Goal: Information Seeking & Learning: Learn about a topic

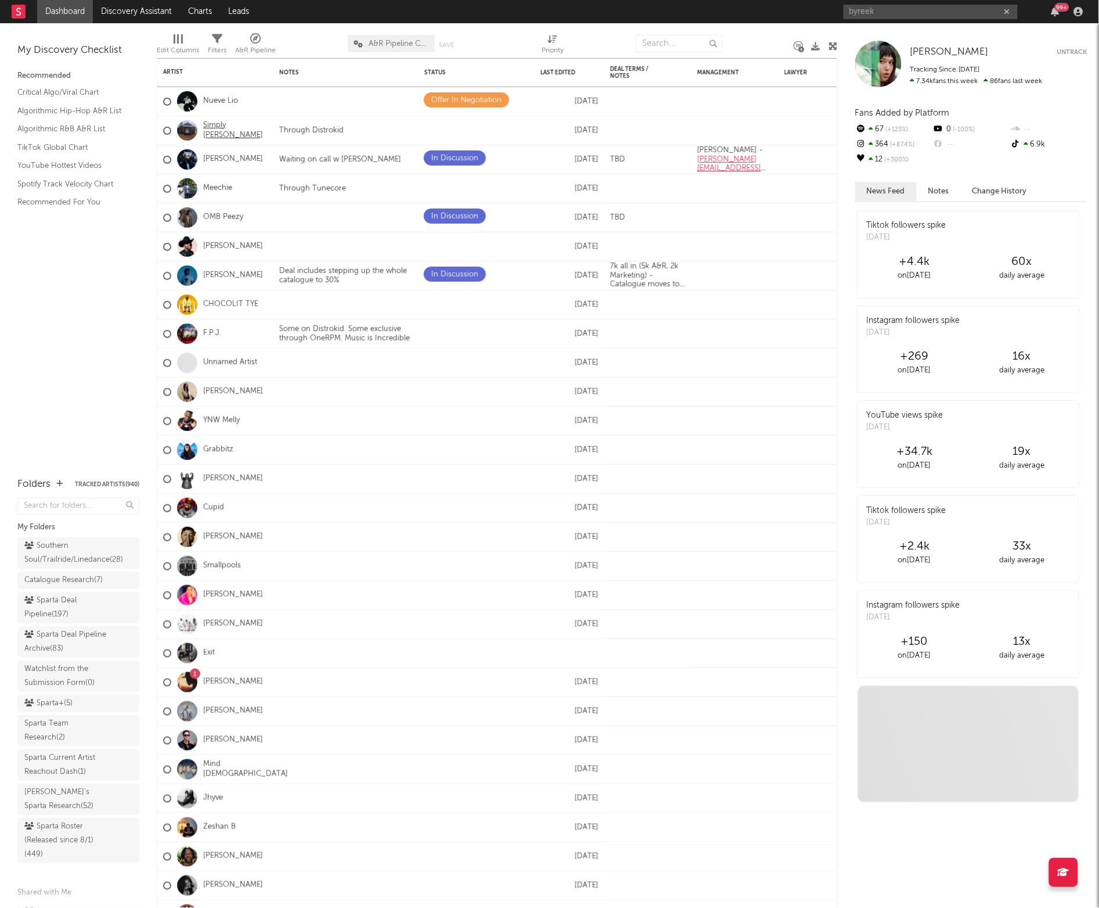
click at [225, 127] on link "Simply [PERSON_NAME]" at bounding box center [235, 131] width 64 height 20
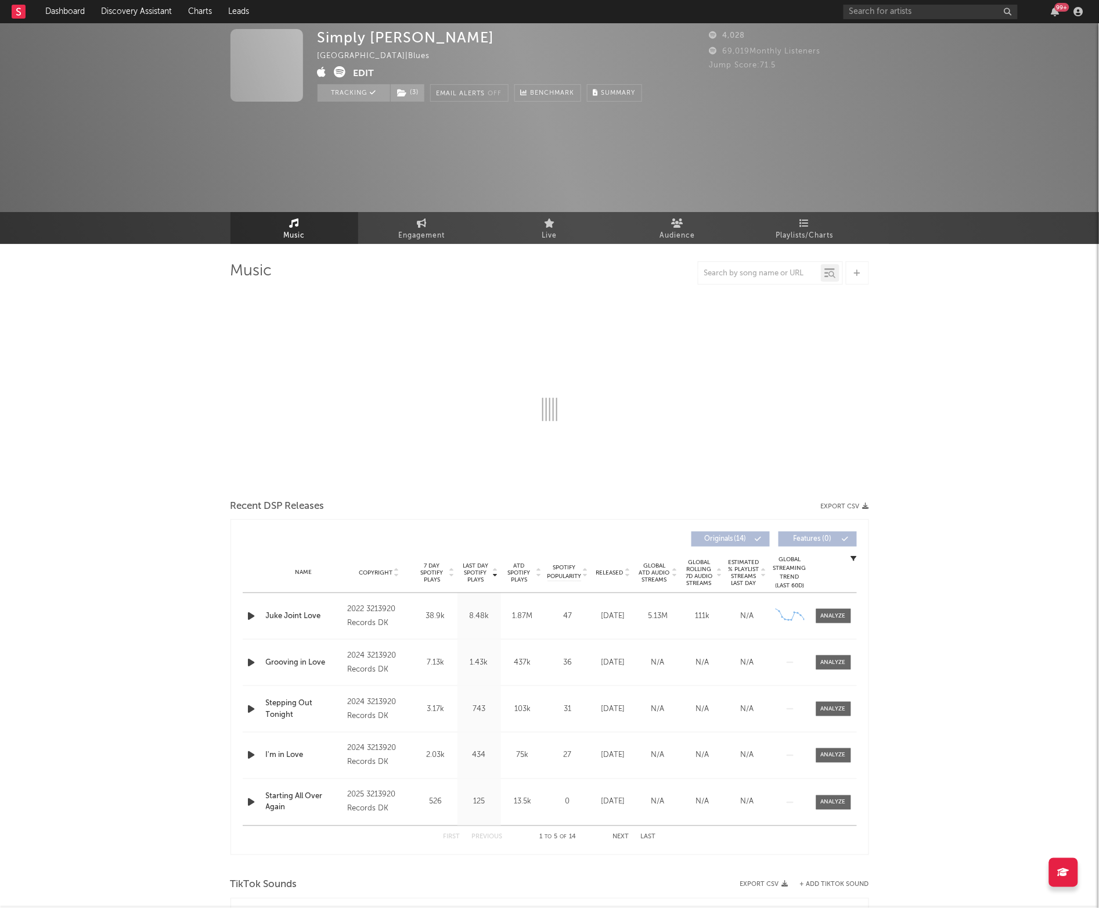
select select "6m"
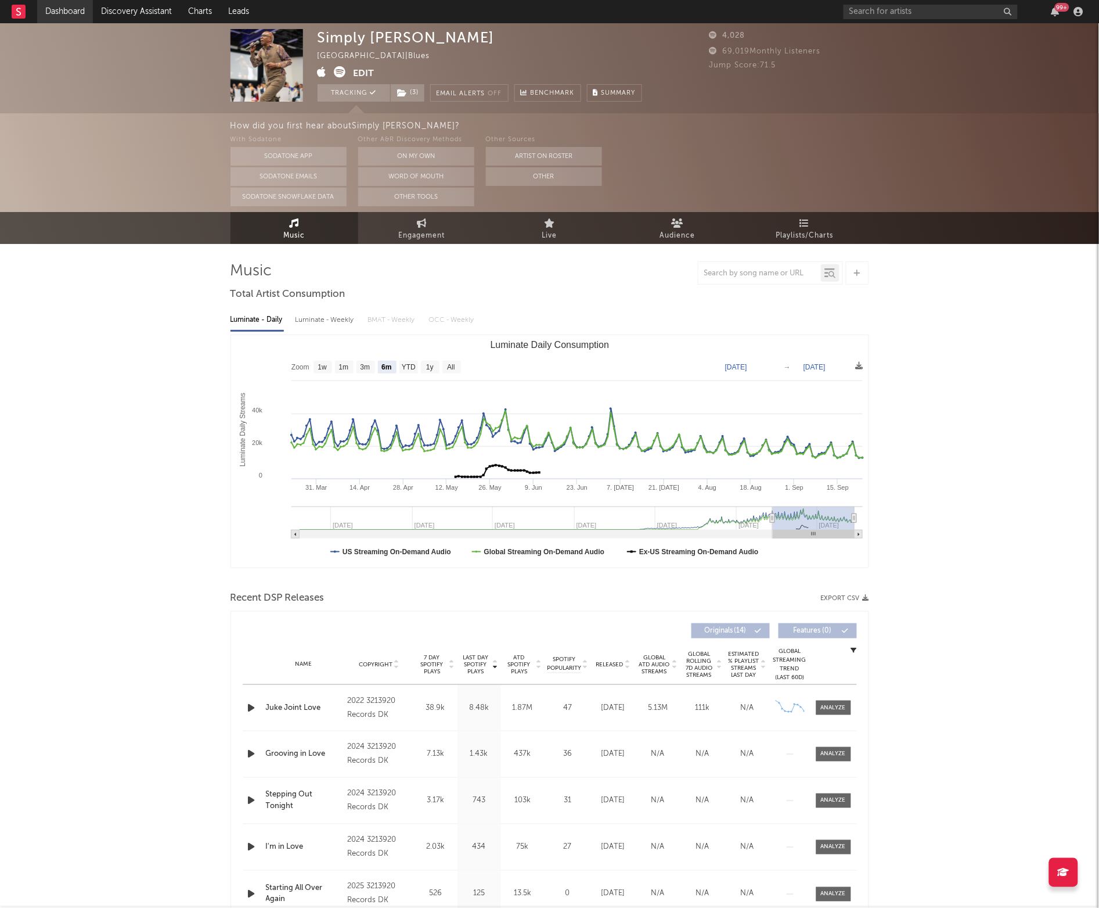
click at [49, 3] on link "Dashboard" at bounding box center [65, 11] width 56 height 23
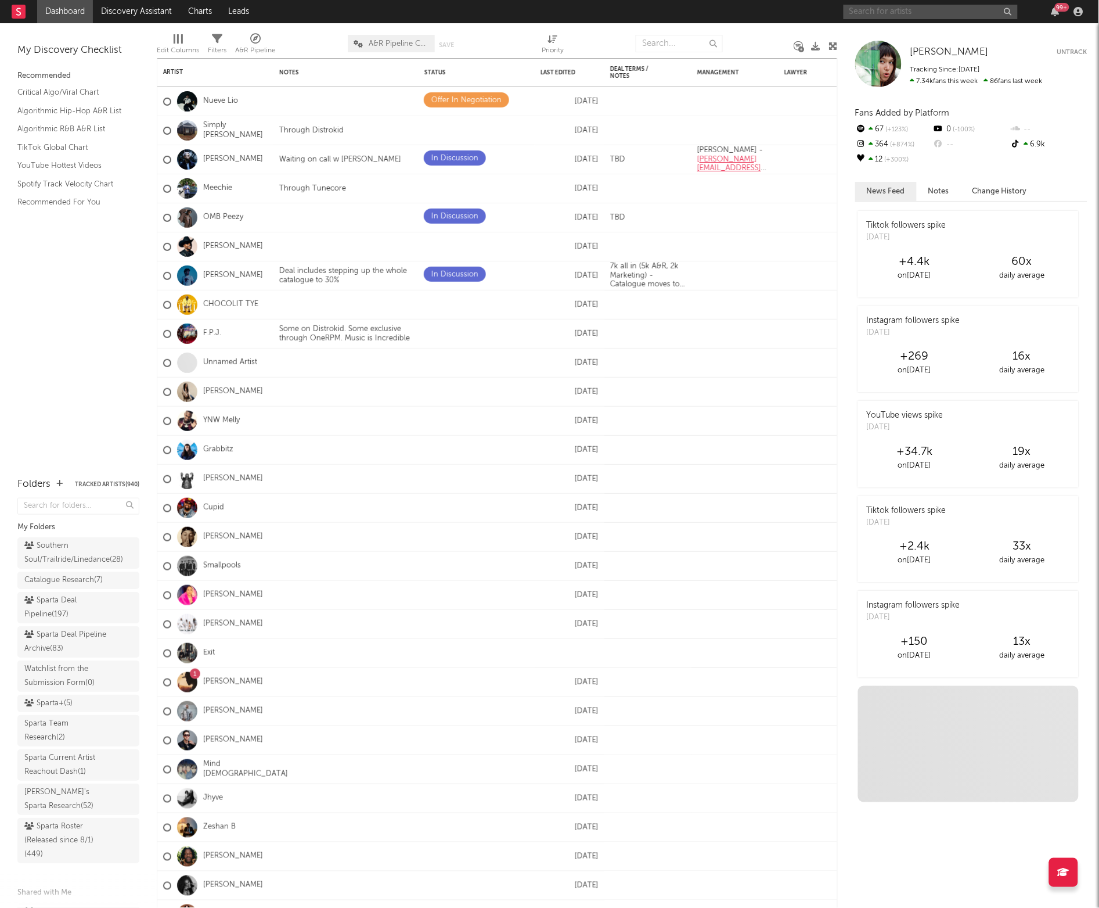
click at [906, 15] on input "text" at bounding box center [931, 12] width 174 height 15
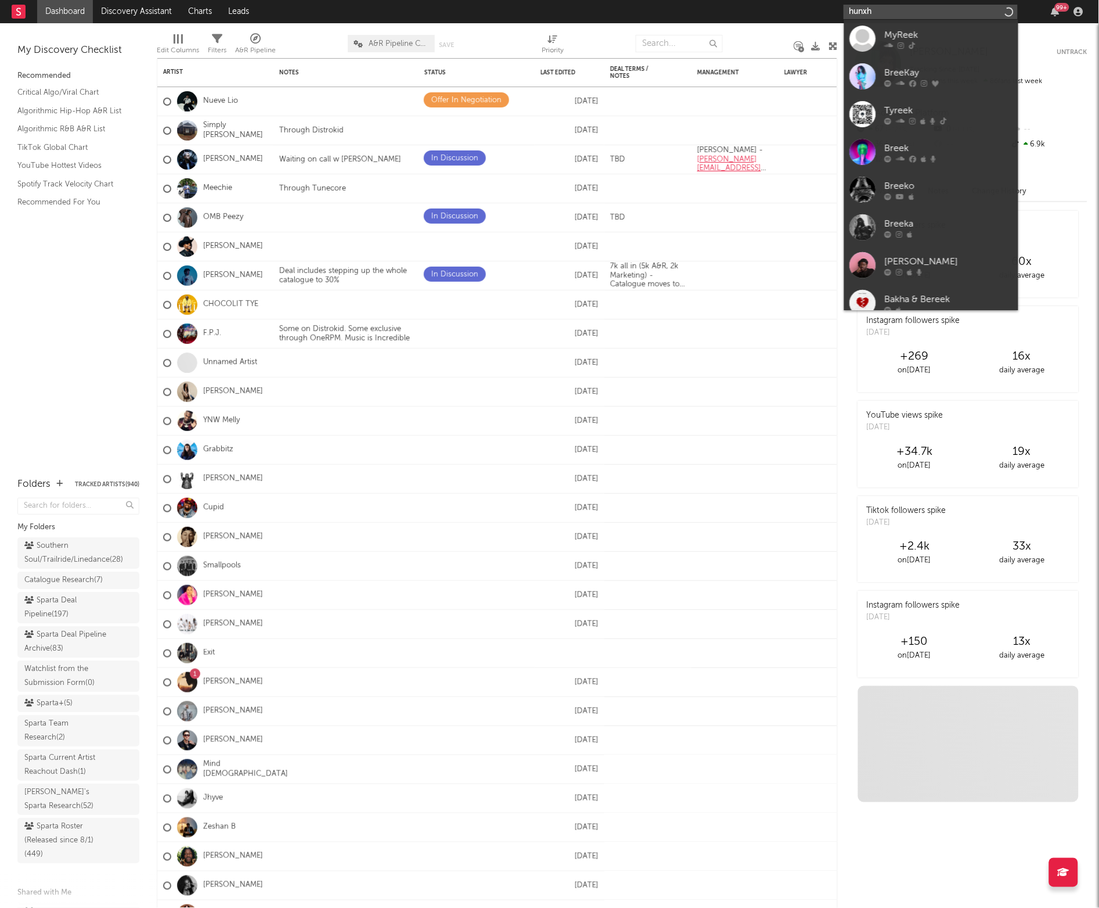
type input "hunxho"
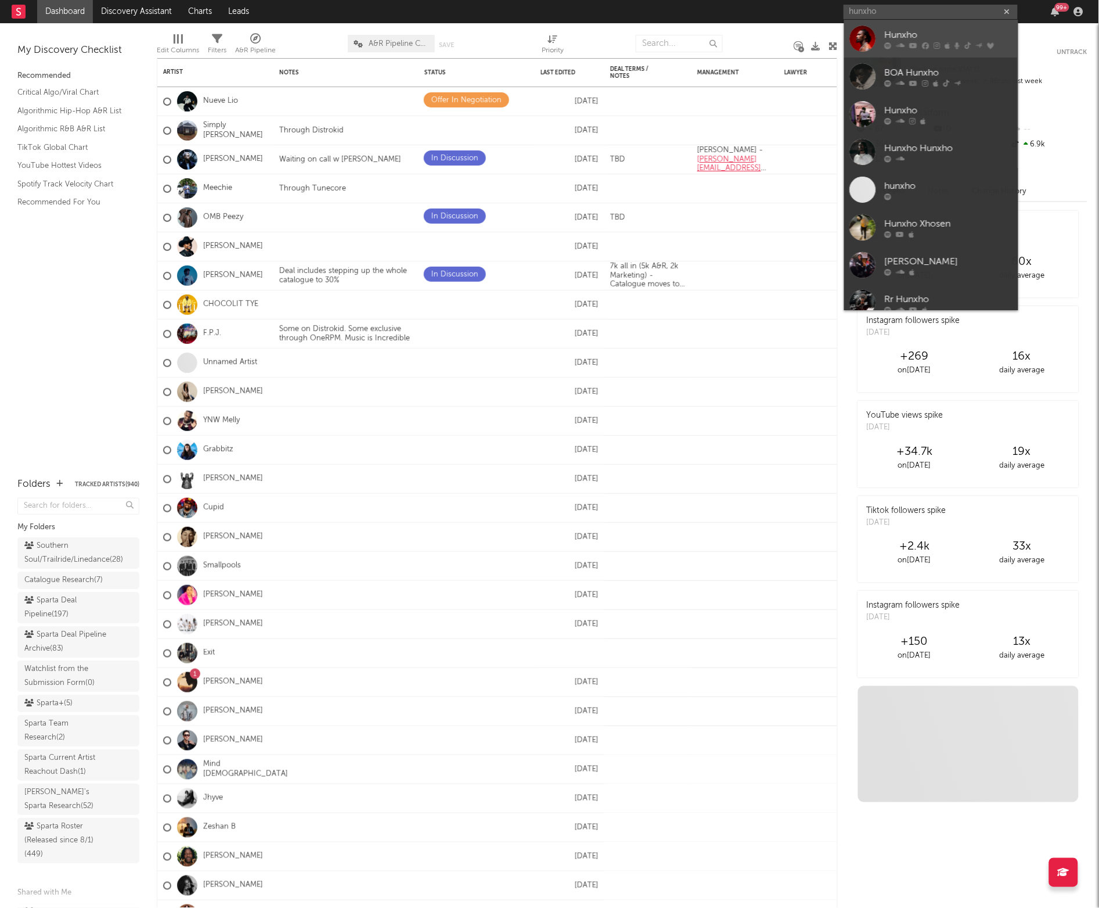
click at [897, 52] on link "Hunxho" at bounding box center [931, 39] width 174 height 38
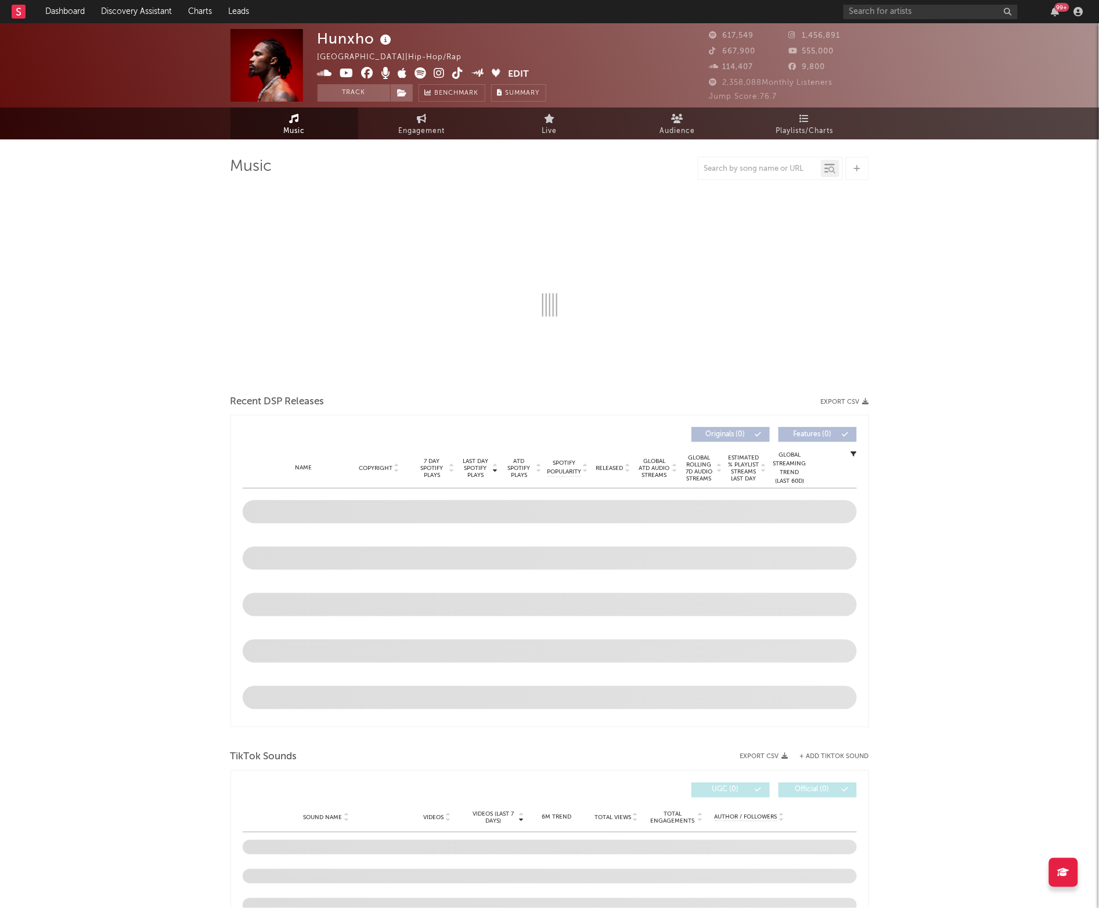
select select "6m"
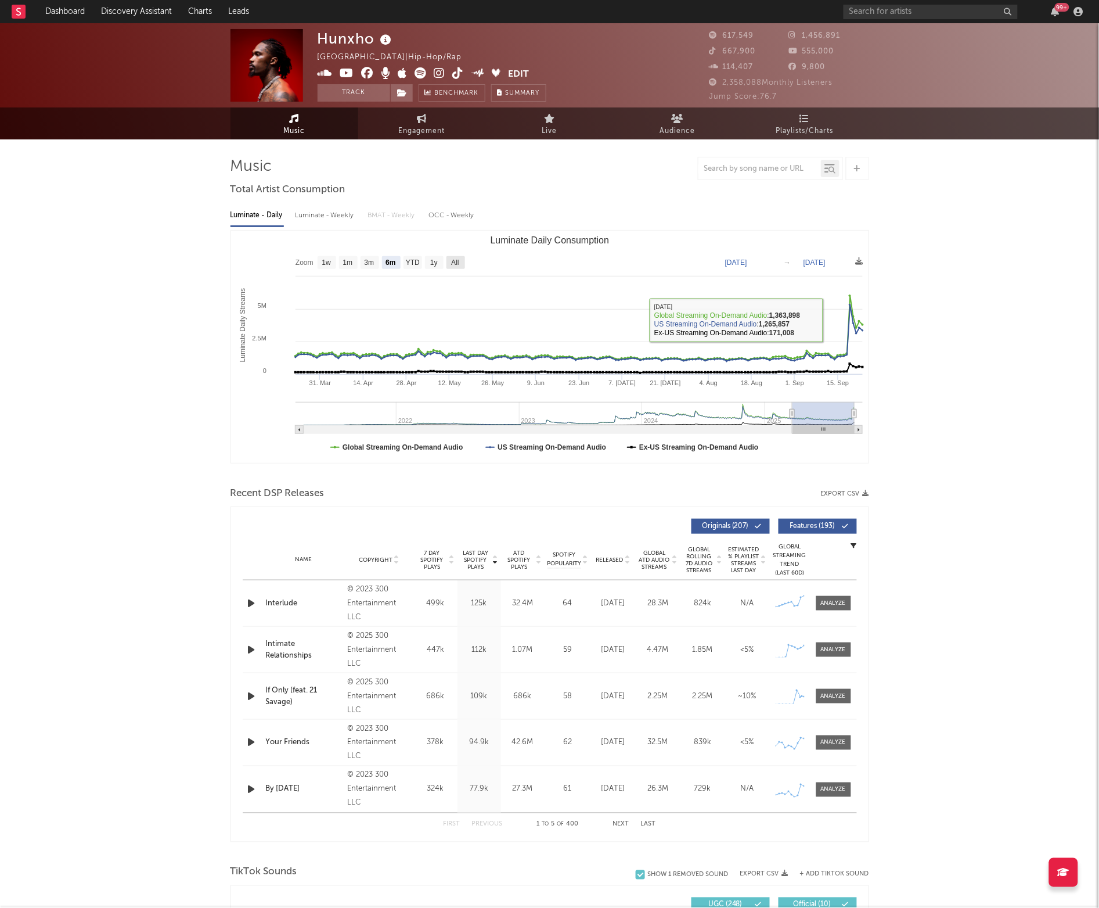
click at [454, 263] on text "All" at bounding box center [455, 263] width 8 height 8
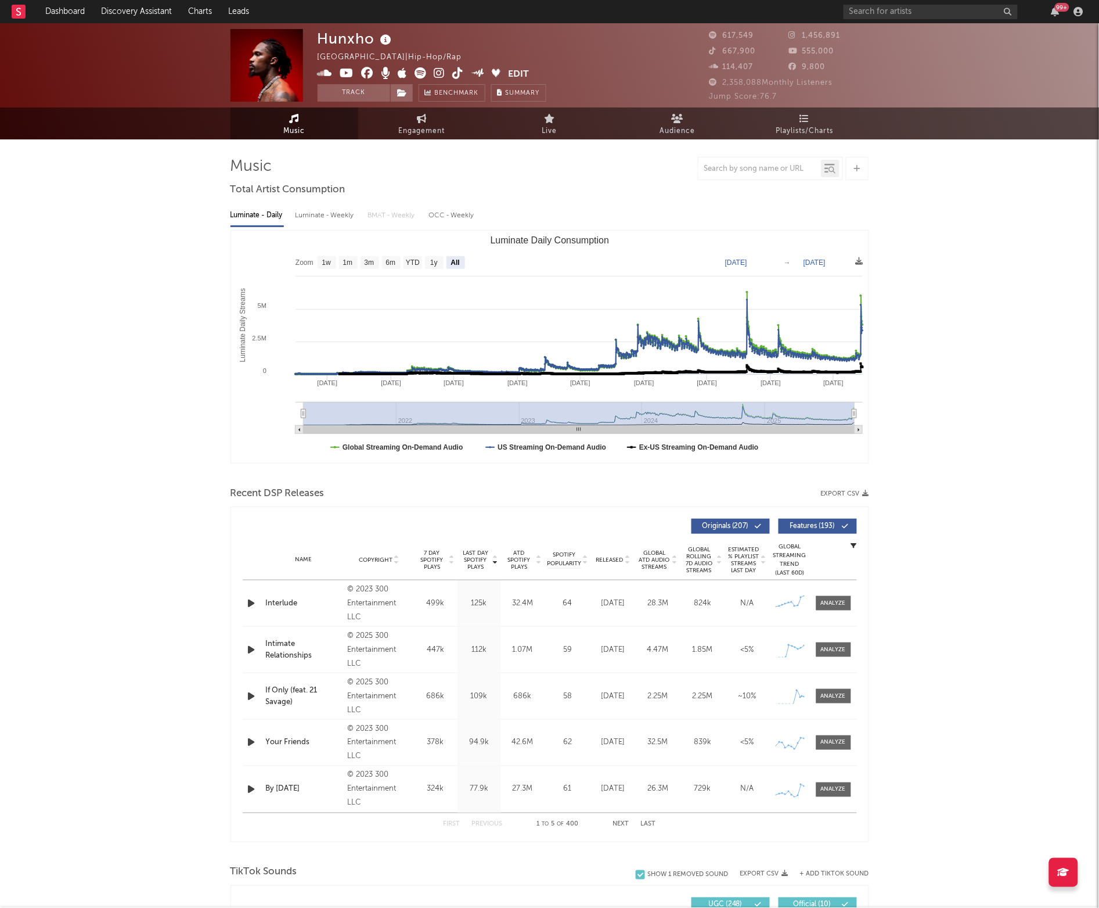
select select "All"
type input "[DATE]"
click at [430, 264] on text "1y" at bounding box center [434, 263] width 8 height 8
select select "1y"
type input "[DATE]"
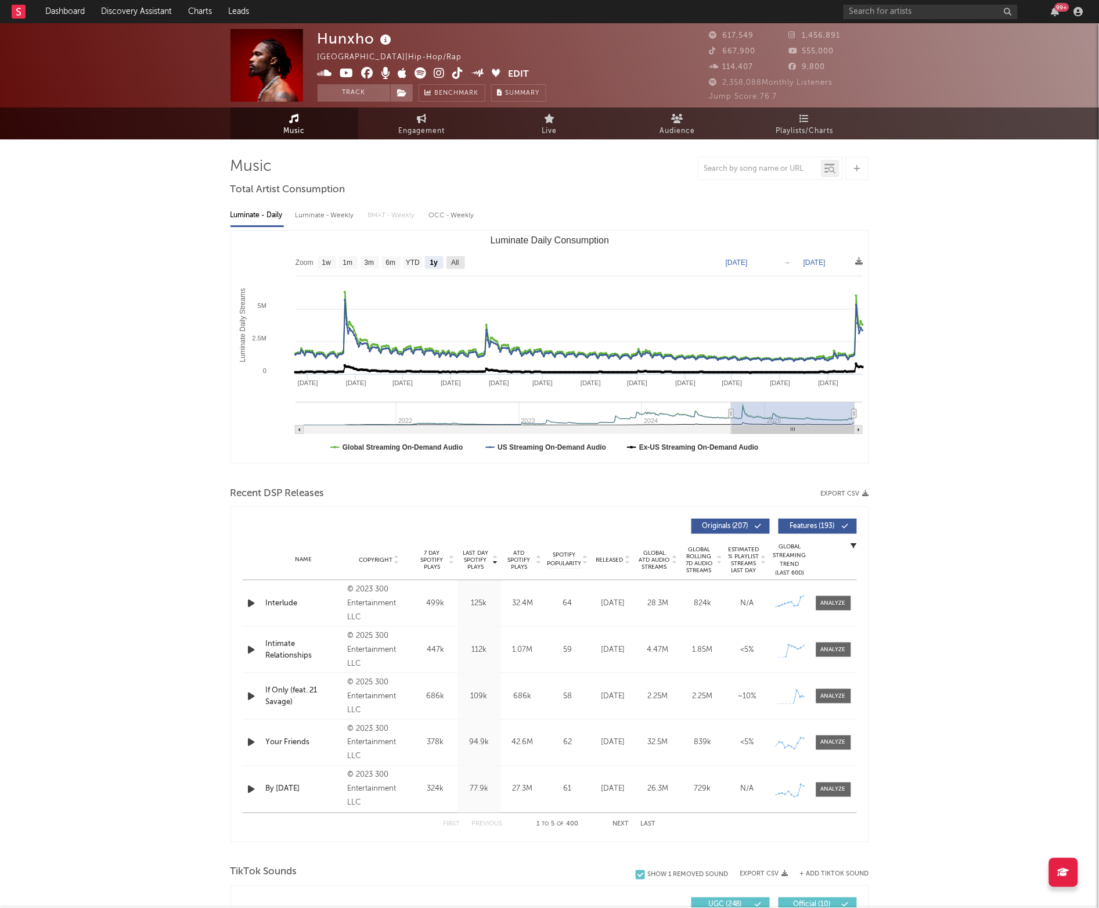
click at [457, 266] on text "All" at bounding box center [455, 263] width 8 height 8
select select "All"
type input "[DATE]"
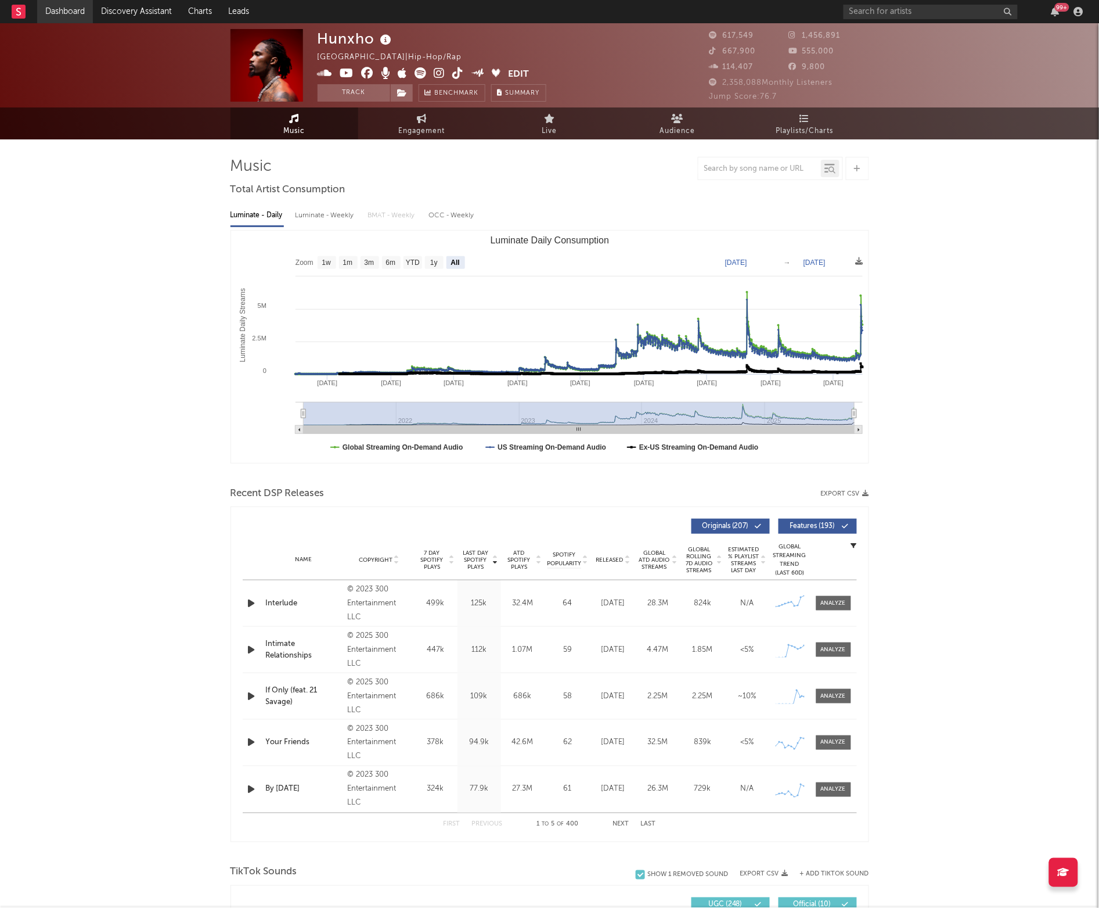
click at [65, 11] on link "Dashboard" at bounding box center [65, 11] width 56 height 23
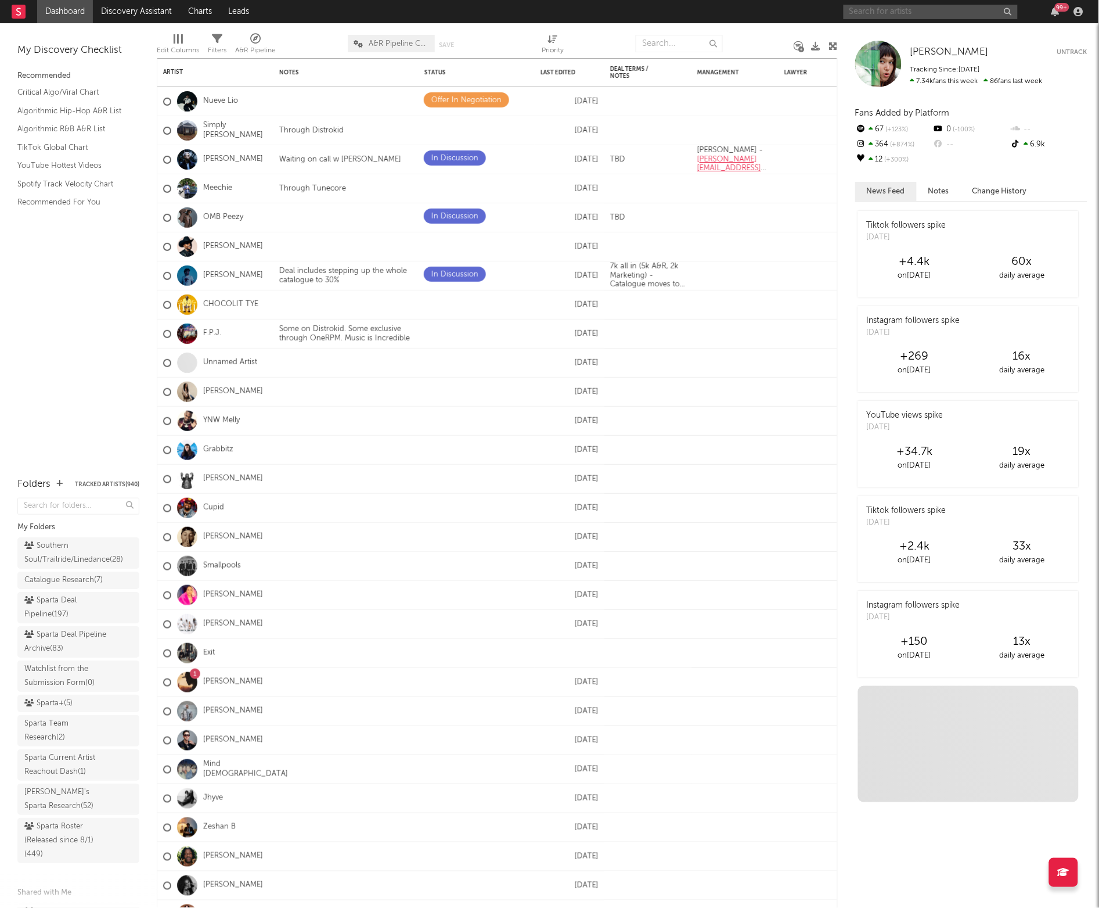
click at [866, 12] on input "text" at bounding box center [931, 12] width 174 height 15
type input "bdifferent"
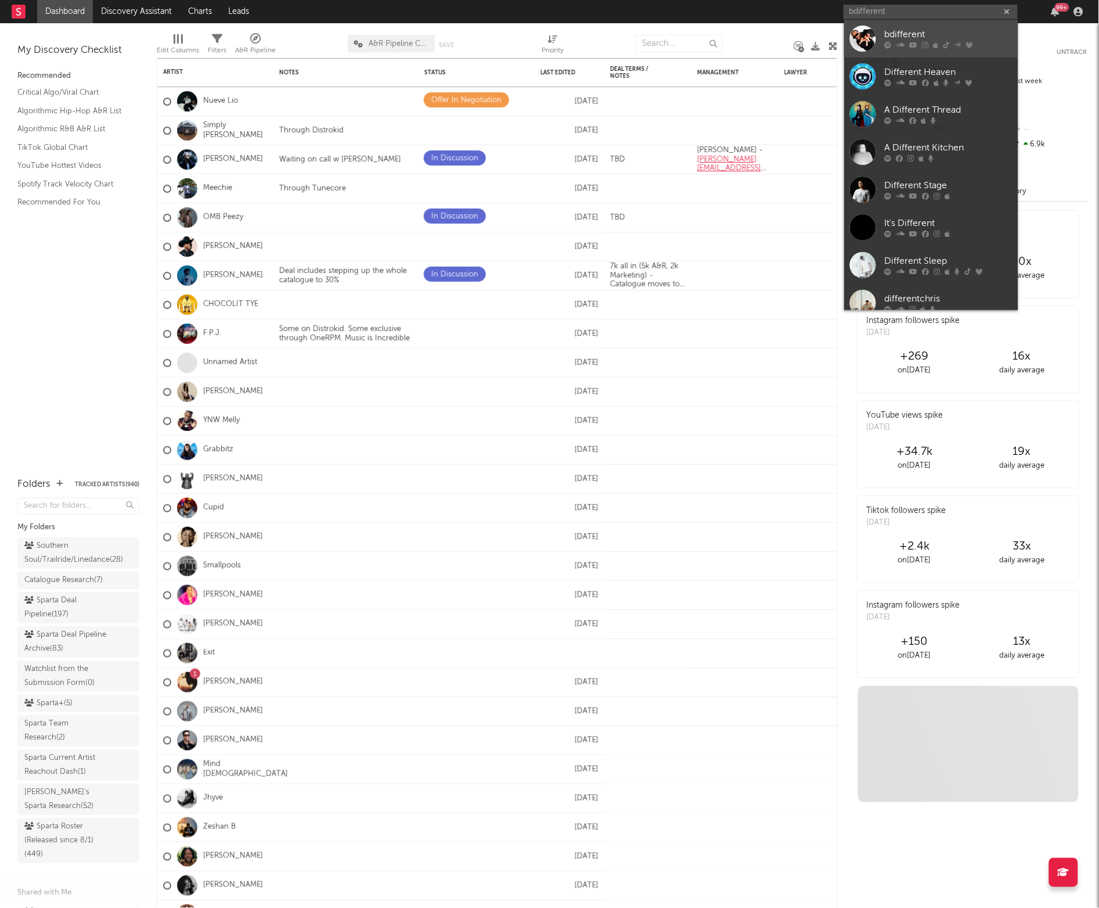
click at [857, 39] on div at bounding box center [863, 39] width 26 height 26
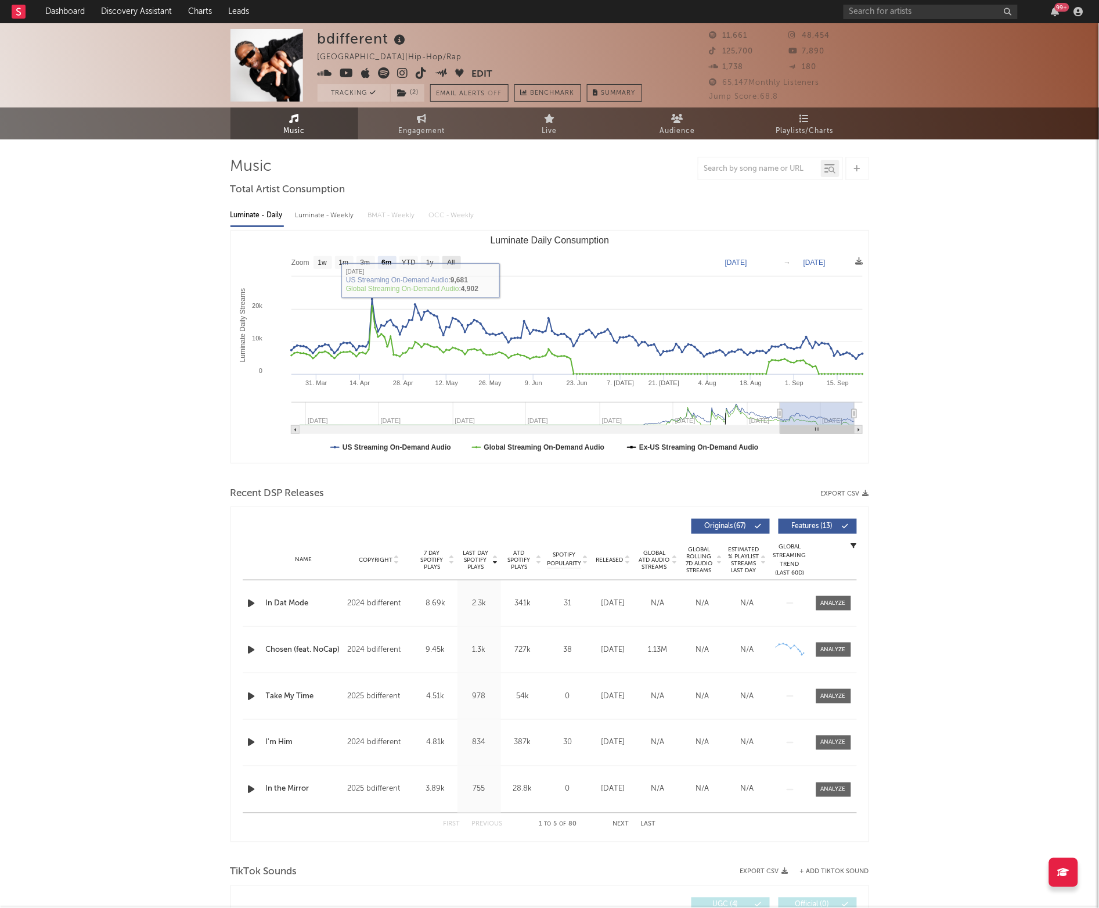
click at [451, 265] on text "All" at bounding box center [451, 263] width 8 height 8
select select "All"
type input "[DATE]"
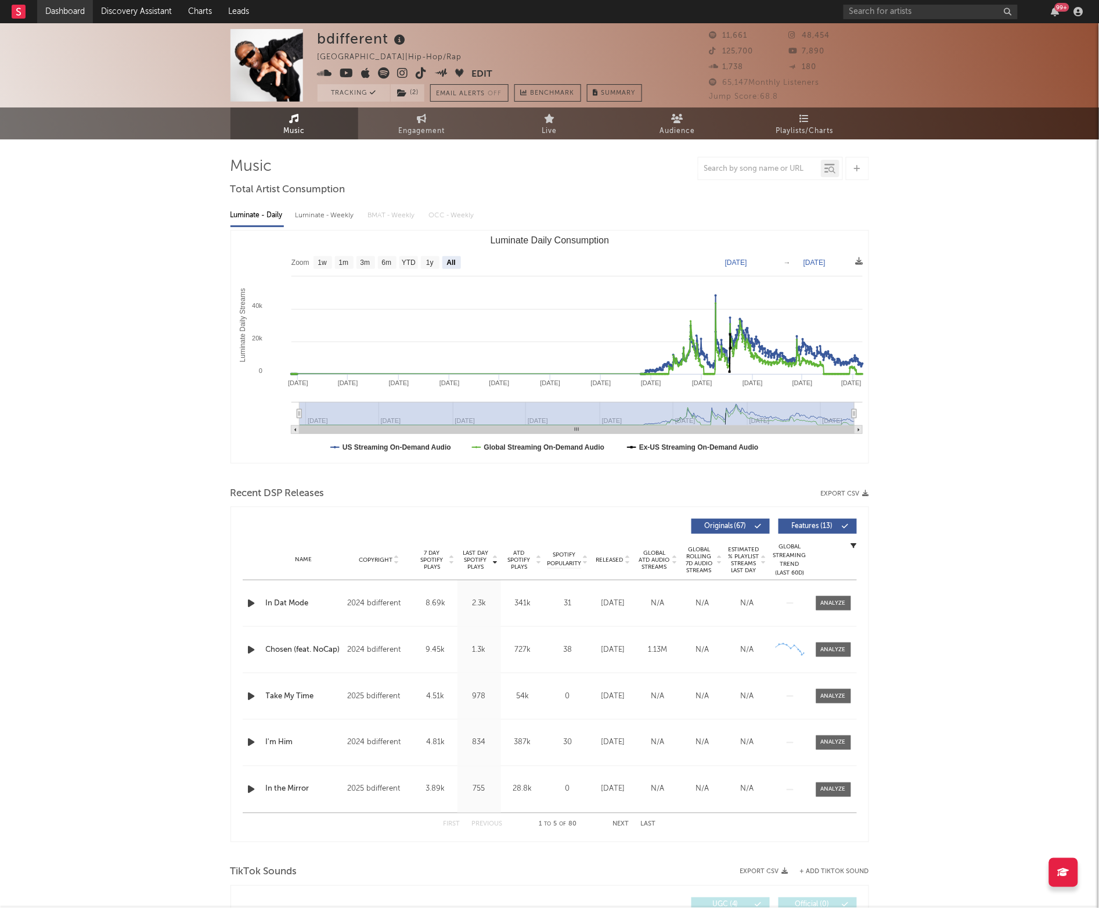
click at [60, 13] on link "Dashboard" at bounding box center [65, 11] width 56 height 23
